Goal: Check status: Check status

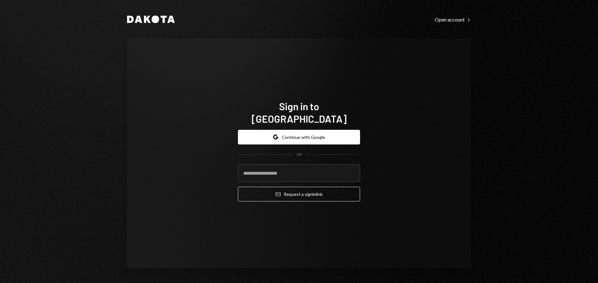
click at [287, 167] on input "email" at bounding box center [299, 172] width 122 height 17
type input "**********"
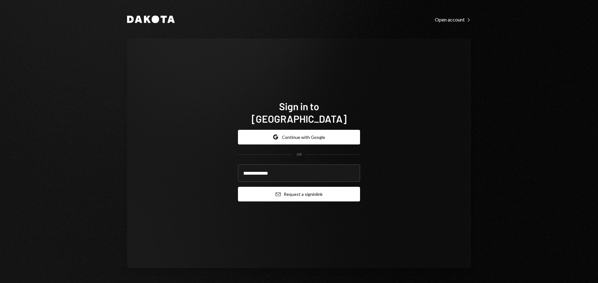
click at [291, 188] on button "Email Request a sign in link" at bounding box center [299, 194] width 122 height 15
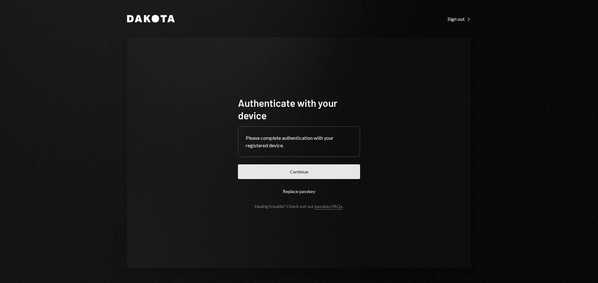
click at [305, 171] on button "Continue" at bounding box center [299, 171] width 122 height 15
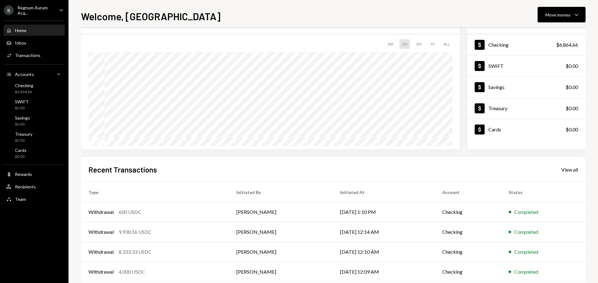
scroll to position [63, 0]
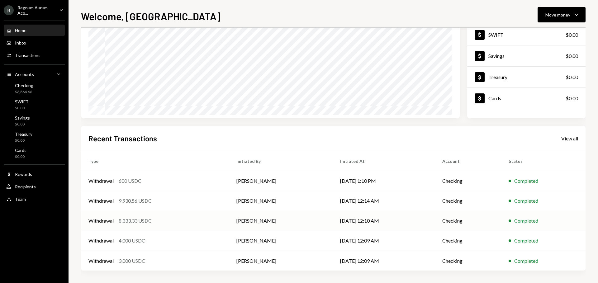
click at [143, 219] on div "8,333.33 USDC" at bounding box center [135, 220] width 33 height 7
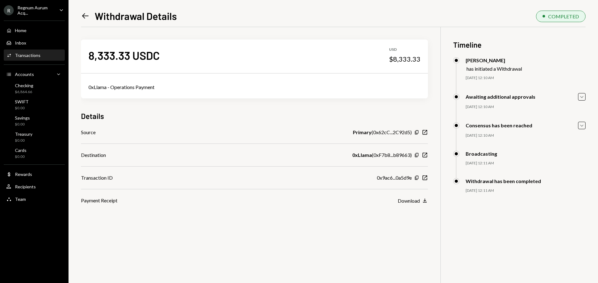
click at [83, 14] on icon "Left Arrow" at bounding box center [85, 16] width 9 height 9
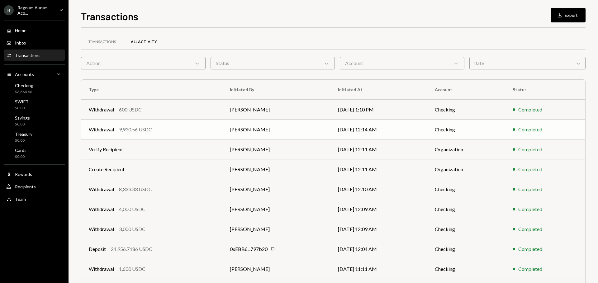
click at [134, 123] on td "Withdrawal 9,930.56 USDC" at bounding box center [151, 130] width 141 height 20
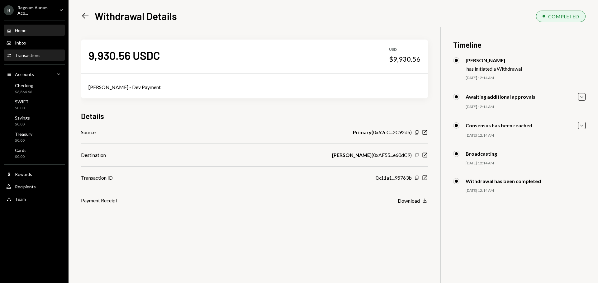
click at [39, 33] on div "Home Home" at bounding box center [34, 30] width 56 height 11
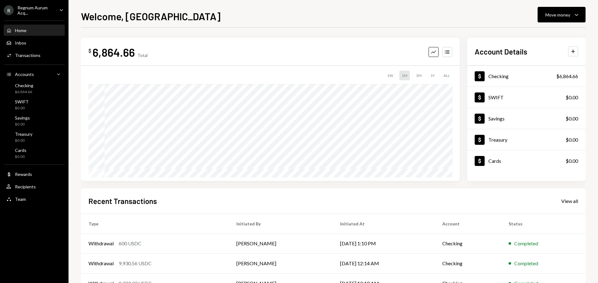
click at [279, 54] on div "$ 6,864.66 Total Graph Accounts" at bounding box center [270, 52] width 364 height 14
